Goal: Check status: Check status

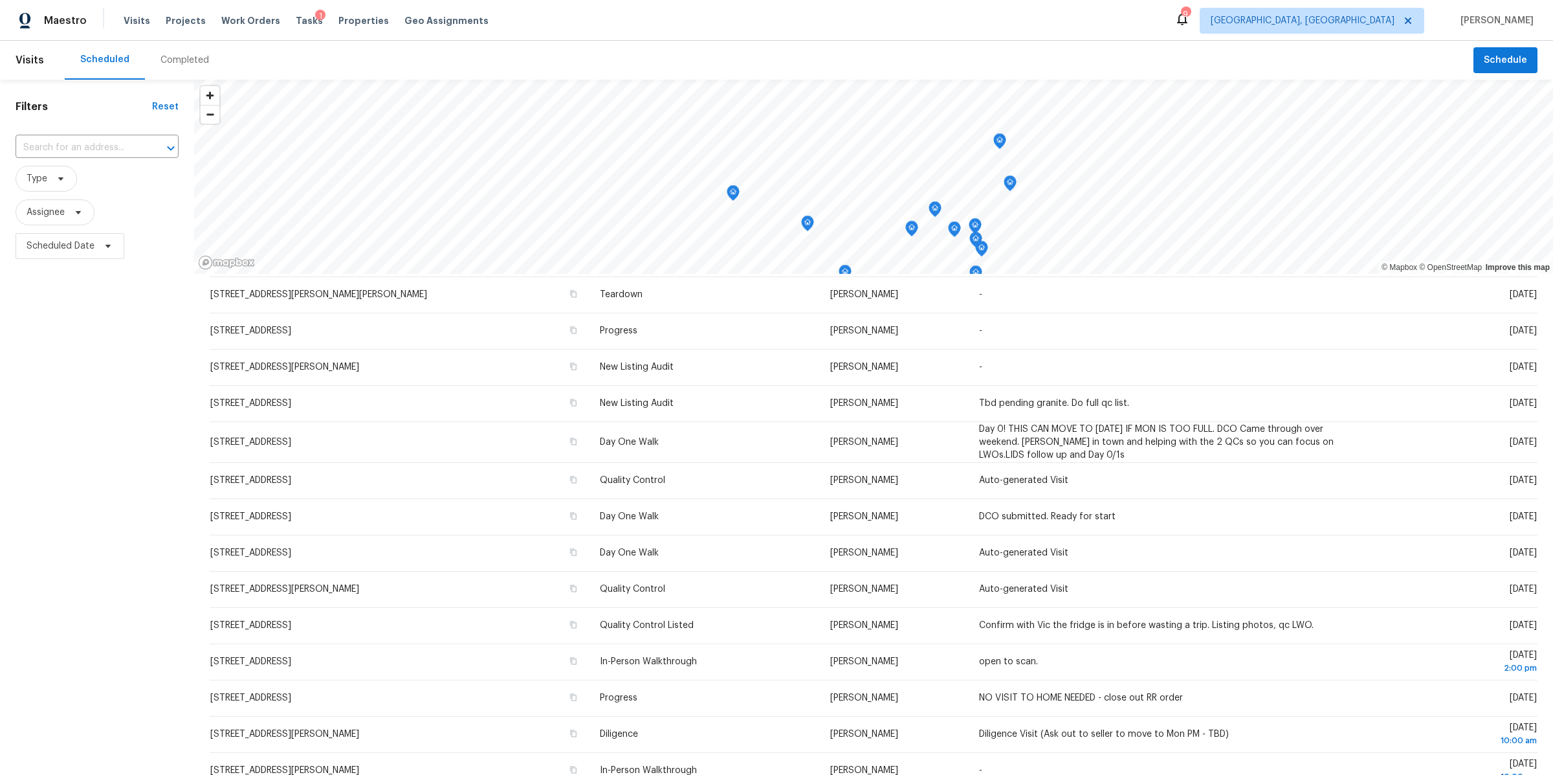
click at [173, 53] on div "Completed" at bounding box center [185, 60] width 80 height 39
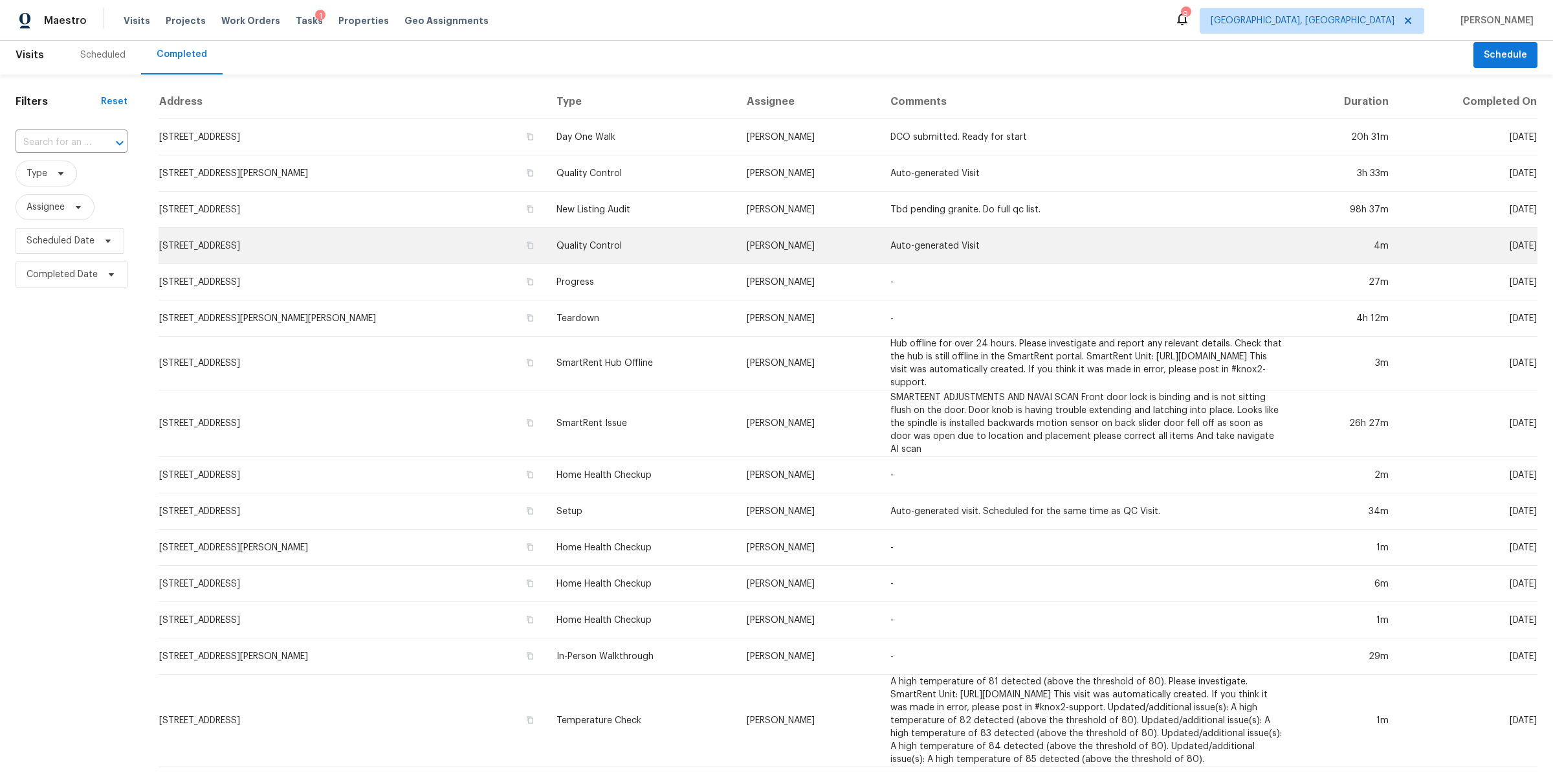
scroll to position [10, 0]
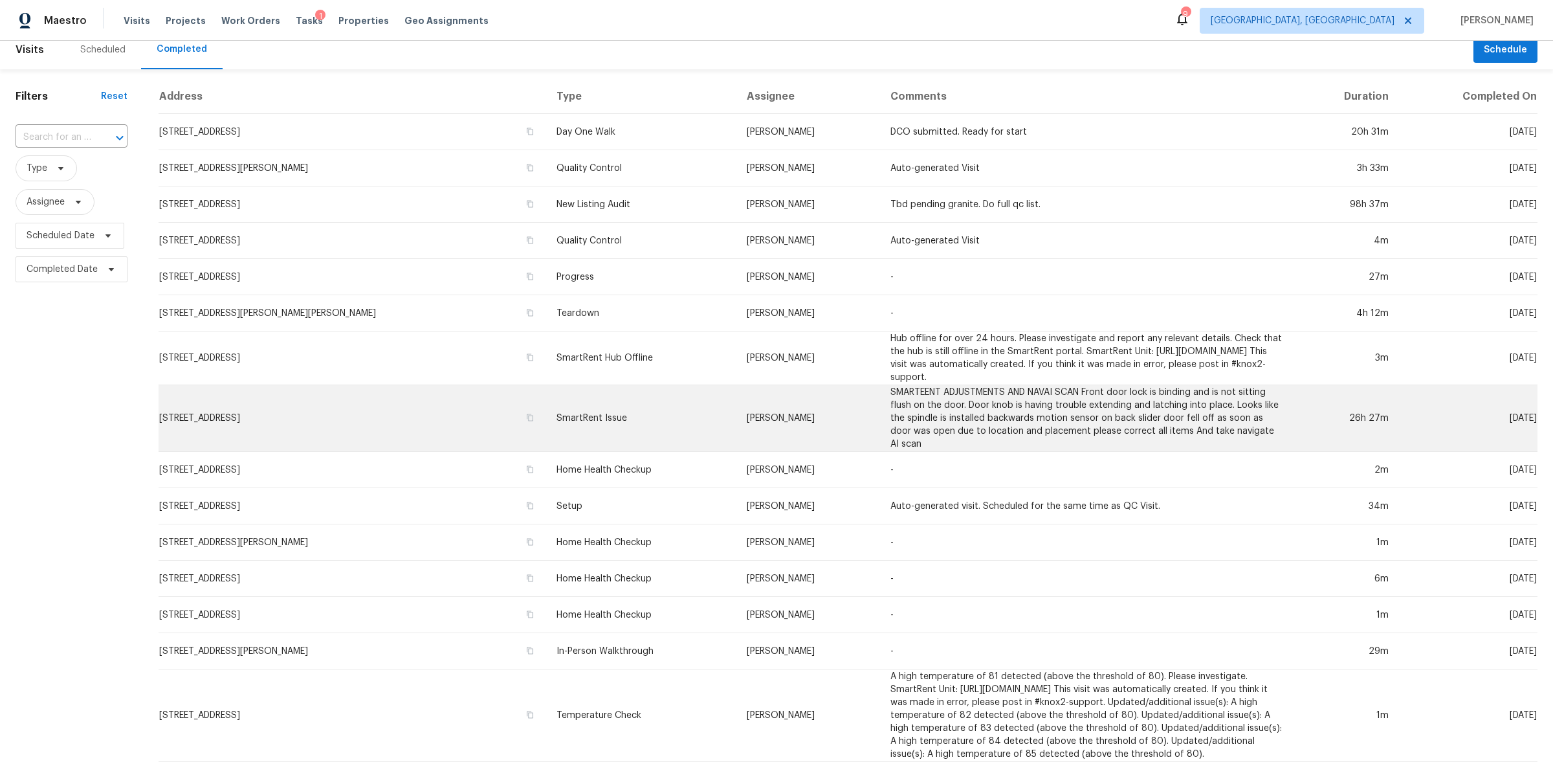
click at [357, 408] on td "[STREET_ADDRESS]" at bounding box center [353, 418] width 388 height 67
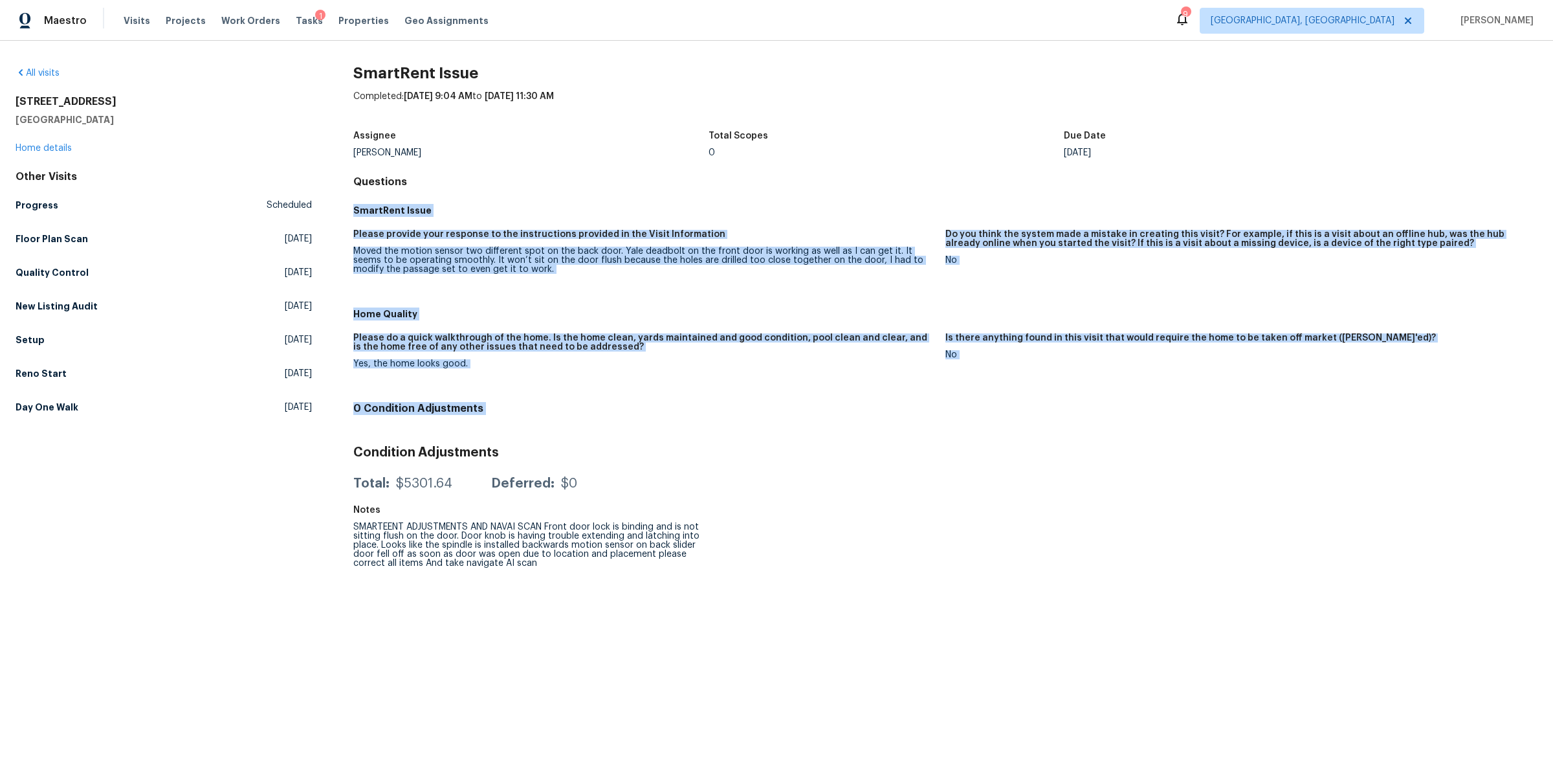
drag, startPoint x: 478, startPoint y: 175, endPoint x: 547, endPoint y: 439, distance: 272.1
click at [547, 439] on div "SmartRent Issue Completed: [DATE] 9:04 AM to [DATE] 11:30 AM Assignee [PERSON_N…" at bounding box center [945, 321] width 1184 height 509
click at [558, 435] on div "Condition Adjustments Total: $5301.64 Deferred: $0" at bounding box center [945, 466] width 1184 height 62
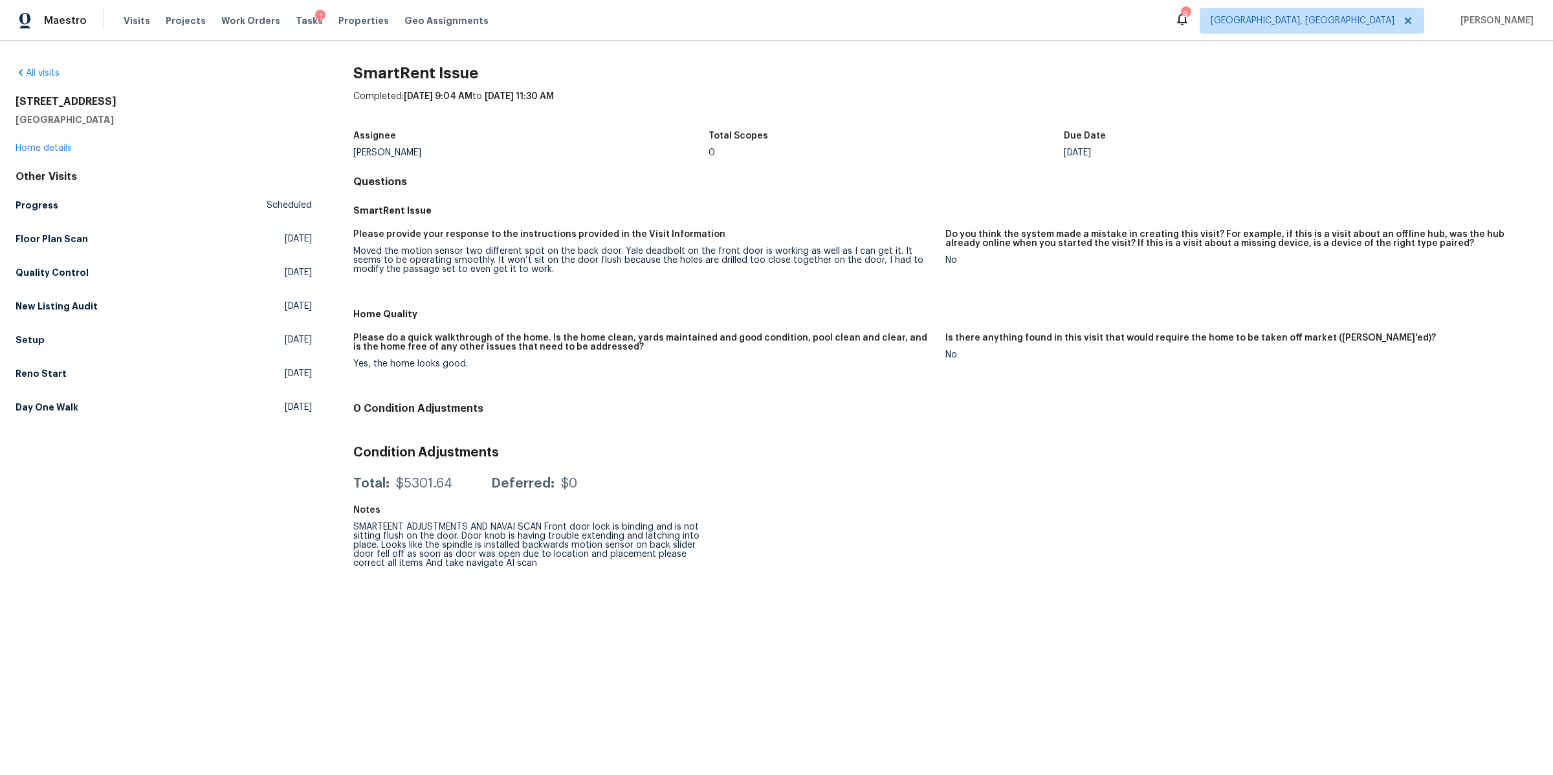
click at [558, 435] on div "Condition Adjustments Total: $5301.64 Deferred: $0" at bounding box center [945, 466] width 1184 height 62
drag, startPoint x: 62, startPoint y: 113, endPoint x: 3, endPoint y: 100, distance: 60.4
click at [3, 100] on div "All visits [STREET_ADDRESS] Home details Other Visits Progress Scheduled Floor …" at bounding box center [776, 308] width 1553 height 534
copy div "[STREET_ADDRESS]"
